Goal: Information Seeking & Learning: Learn about a topic

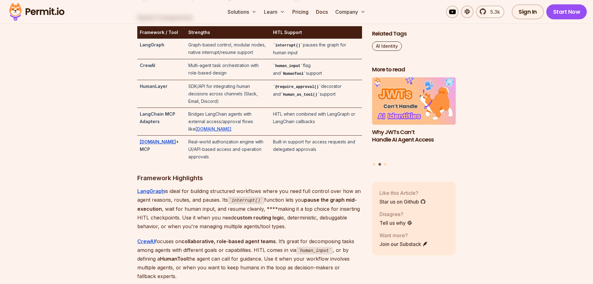
scroll to position [1362, 0]
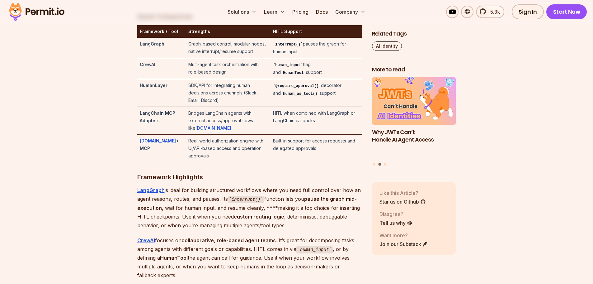
click at [147, 67] on strong "CrewAI" at bounding box center [148, 64] width 16 height 5
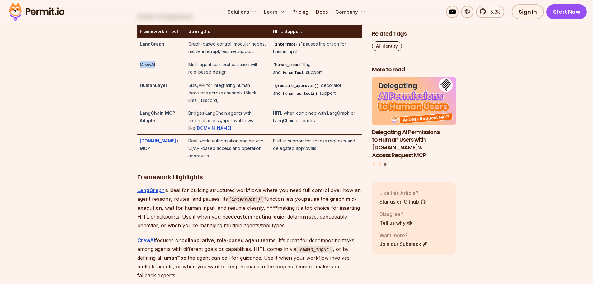
click at [147, 67] on strong "CrewAI" at bounding box center [148, 64] width 16 height 5
click at [156, 99] on td "HumanLayer" at bounding box center [161, 93] width 49 height 28
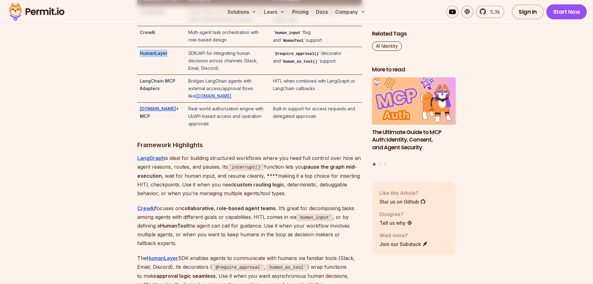
scroll to position [1424, 0]
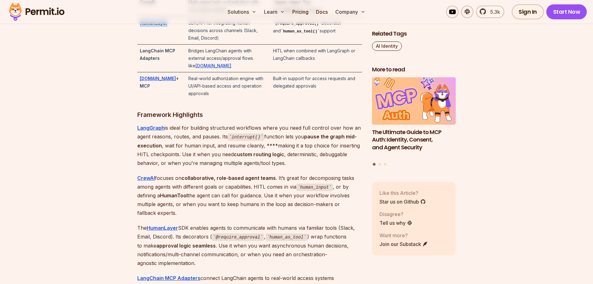
copy strong "HumanLayer"
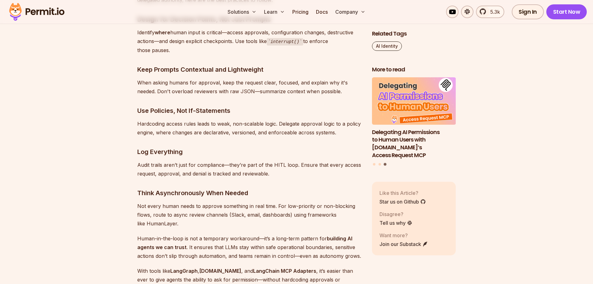
scroll to position [3230, 0]
